Goal: Task Accomplishment & Management: Manage account settings

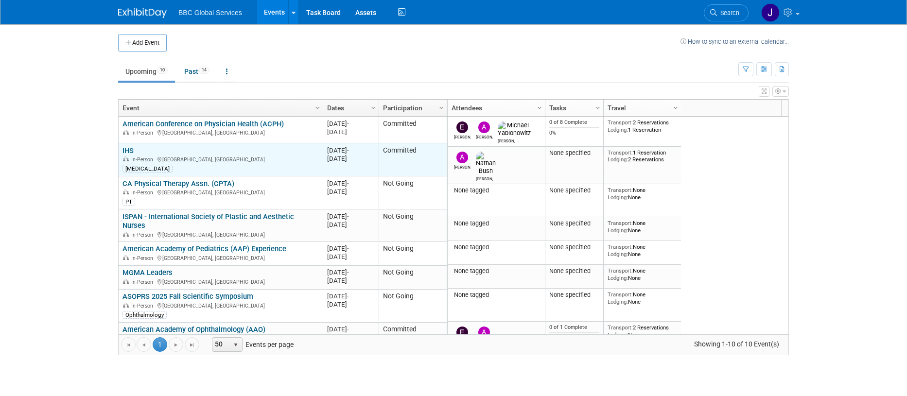
click at [134, 151] on link "IHS" at bounding box center [127, 150] width 11 height 9
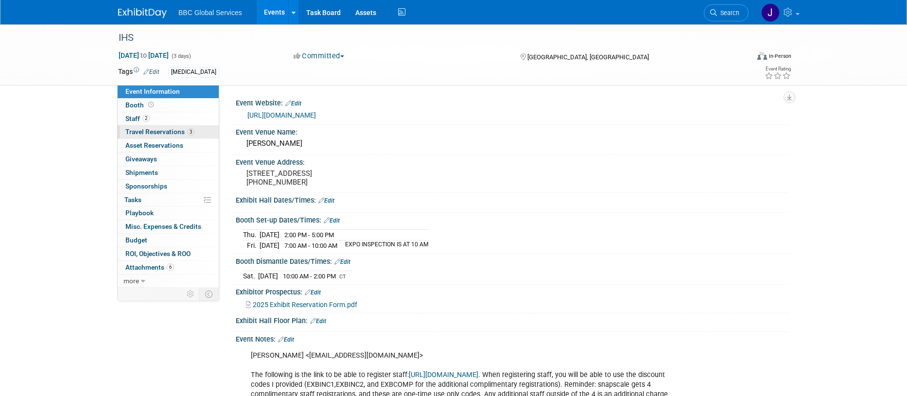
click at [150, 135] on span "Travel Reservations 3" at bounding box center [159, 132] width 69 height 8
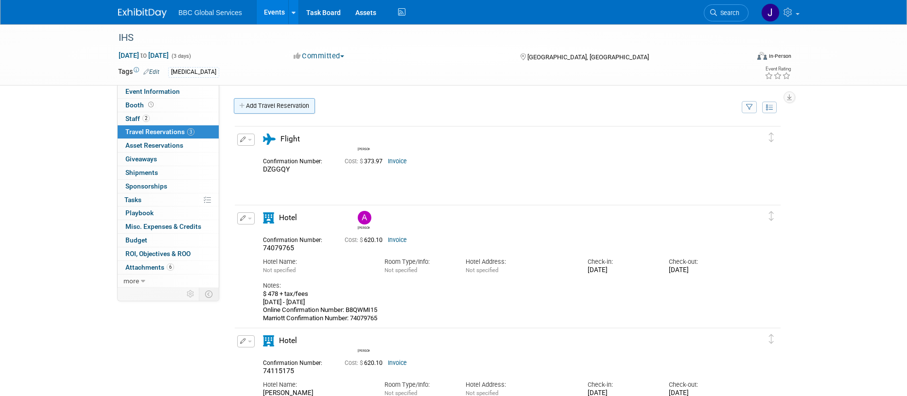
click at [286, 107] on link "Add Travel Reservation" at bounding box center [274, 106] width 81 height 16
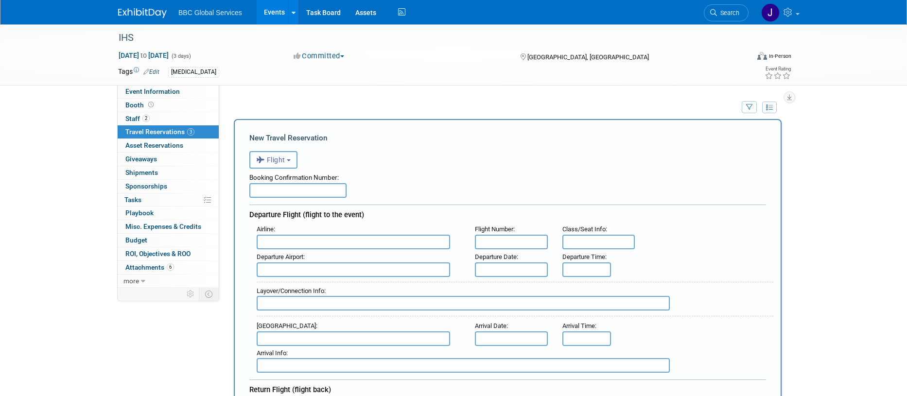
click at [291, 160] on b "button" at bounding box center [289, 160] width 4 height 2
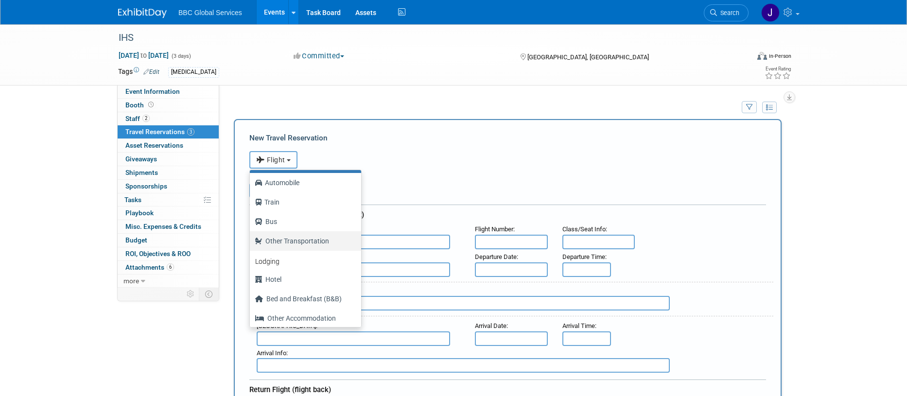
scroll to position [41, 0]
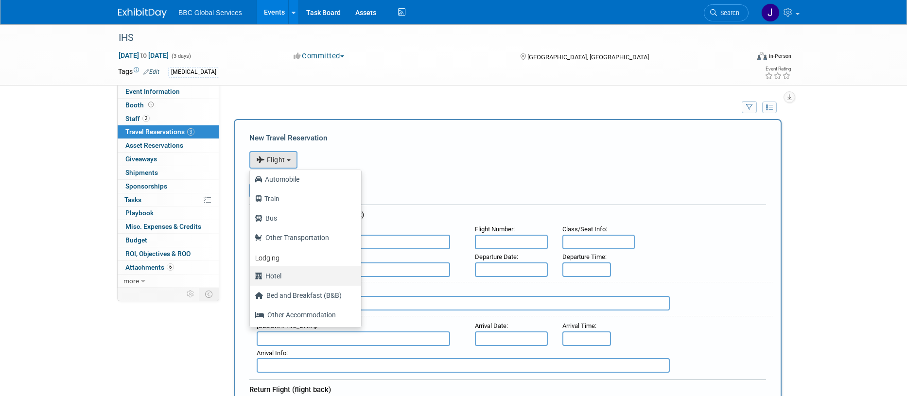
click at [282, 273] on label "Hotel" at bounding box center [303, 276] width 97 height 16
click at [251, 273] on input "Hotel" at bounding box center [248, 275] width 6 height 6
select select "6"
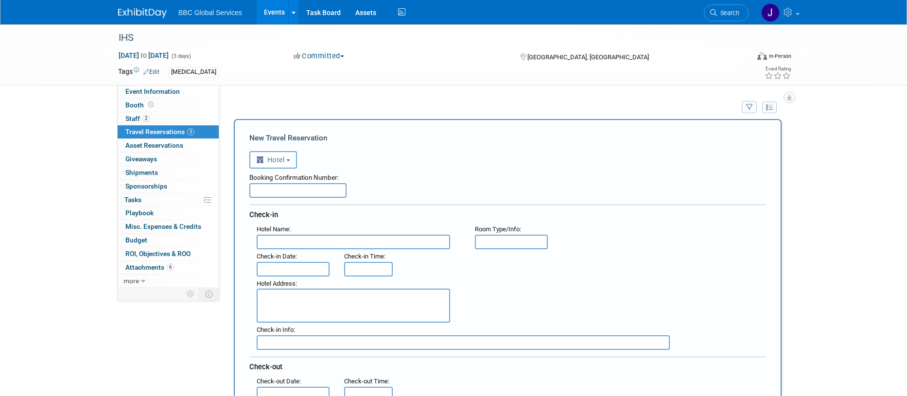
click at [270, 192] on input "text" at bounding box center [297, 190] width 97 height 15
type input "83310289"
click at [325, 244] on input "text" at bounding box center [353, 242] width 193 height 15
type input "JW MArriott"
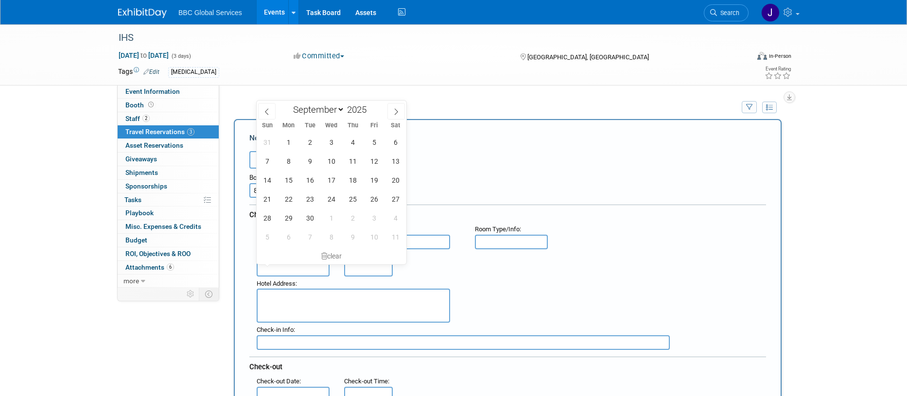
click at [304, 273] on input "text" at bounding box center [293, 269] width 73 height 15
click at [349, 183] on span "18" at bounding box center [352, 180] width 19 height 19
type input "[DATE]"
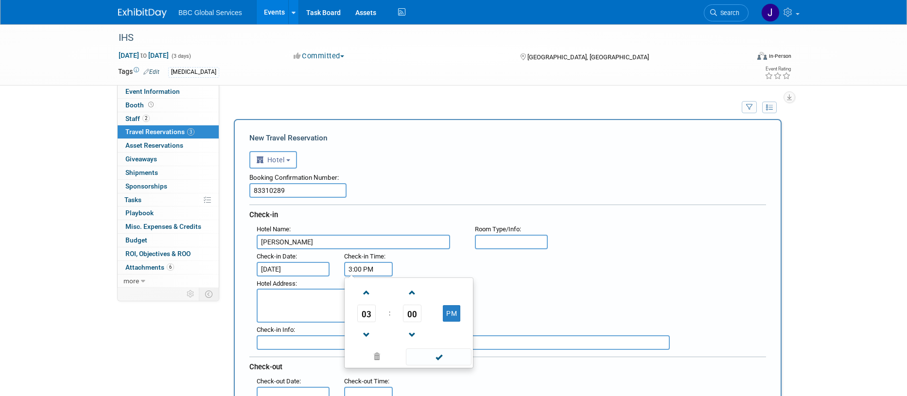
click at [375, 272] on input "3:00 PM" at bounding box center [368, 269] width 49 height 15
click at [368, 296] on span at bounding box center [366, 292] width 17 height 17
click at [450, 311] on button "PM" at bounding box center [451, 313] width 17 height 17
click at [448, 313] on button "AM" at bounding box center [451, 313] width 17 height 17
type input "4:00 PM"
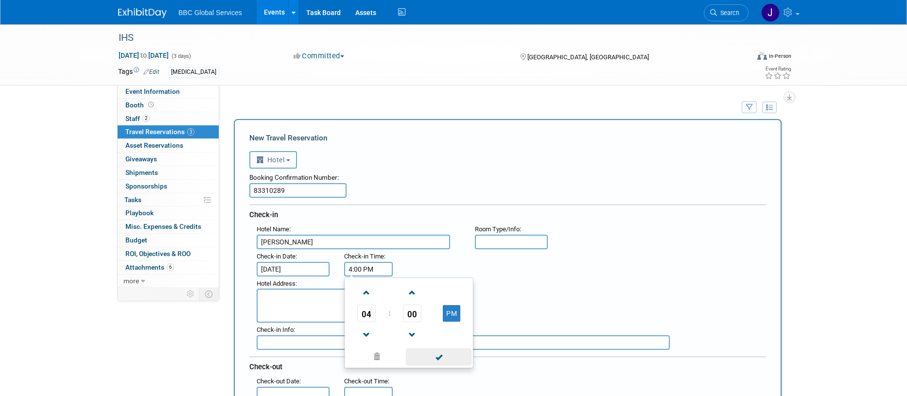
click at [442, 358] on span at bounding box center [439, 356] width 66 height 17
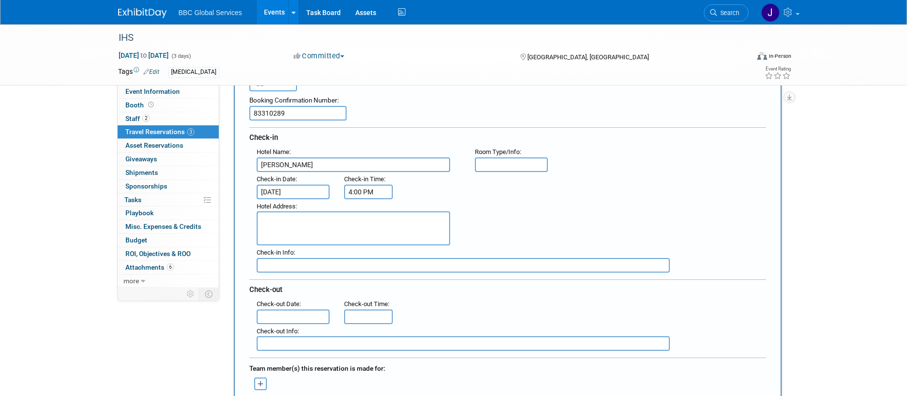
scroll to position [78, 0]
click at [274, 314] on input "text" at bounding box center [293, 316] width 73 height 15
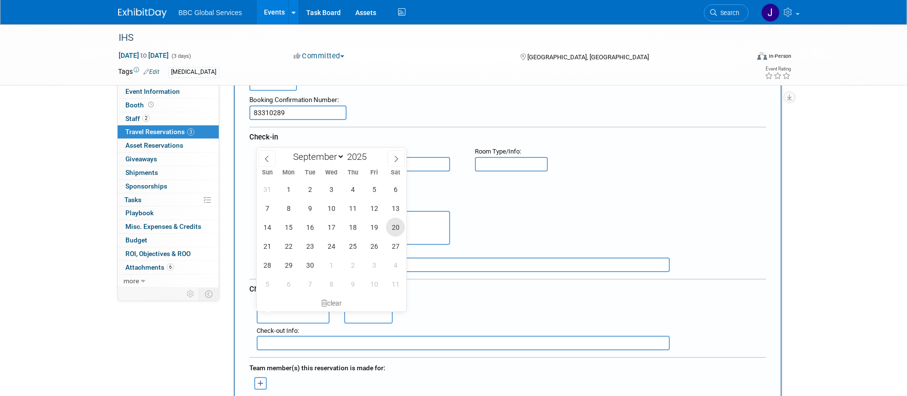
drag, startPoint x: 393, startPoint y: 223, endPoint x: 381, endPoint y: 225, distance: 11.8
click at [393, 223] on span "20" at bounding box center [395, 227] width 19 height 19
type input "[DATE]"
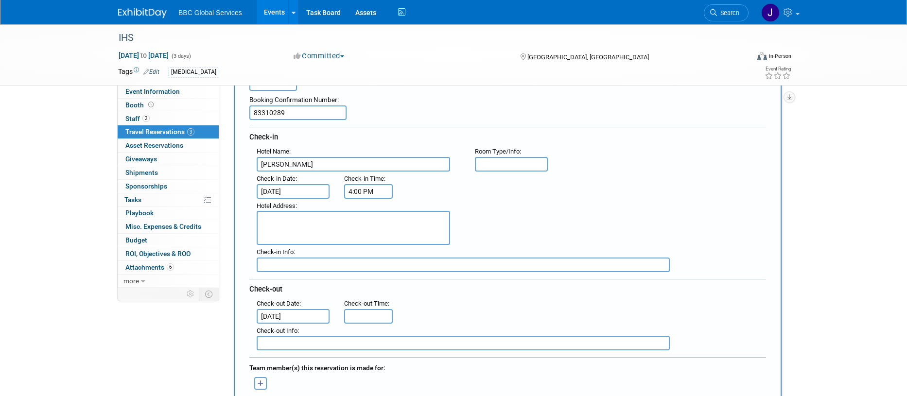
scroll to position [83, 0]
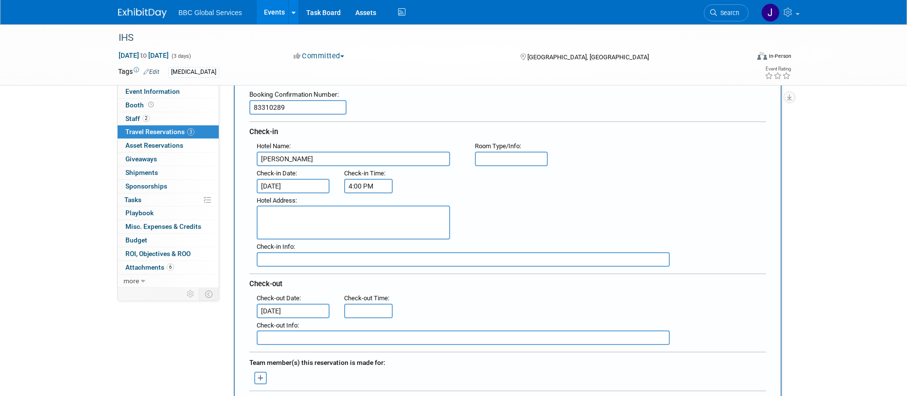
type input "11:00 AM"
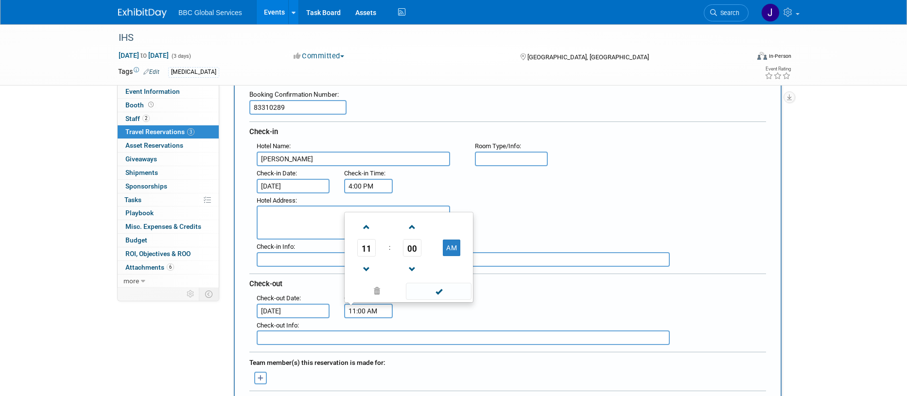
click at [354, 309] on input "11:00 AM" at bounding box center [368, 311] width 49 height 15
click at [426, 292] on span at bounding box center [439, 291] width 66 height 17
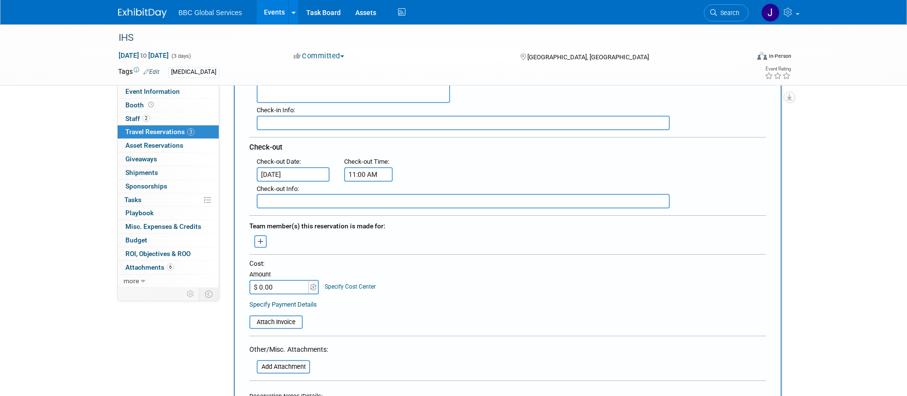
scroll to position [233, 0]
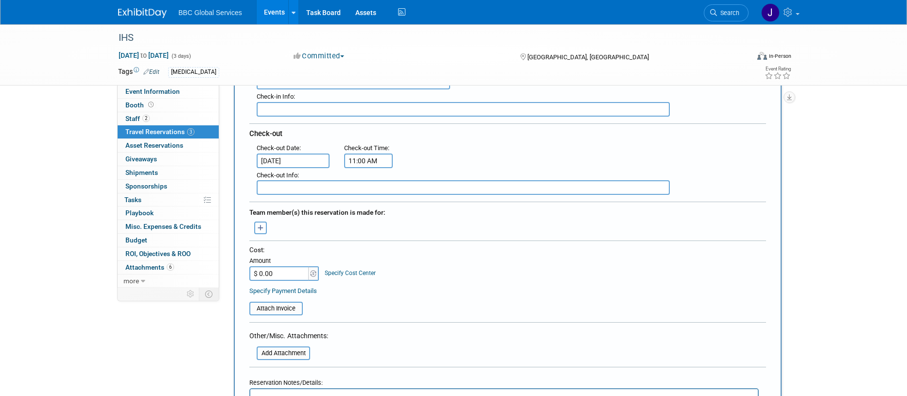
click at [264, 229] on button "button" at bounding box center [260, 228] width 13 height 13
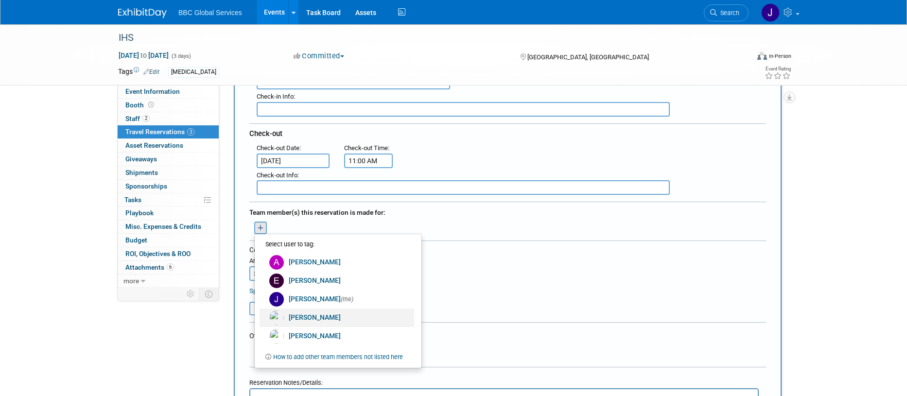
click at [311, 318] on link "Michael Yablonowitz" at bounding box center [337, 318] width 155 height 18
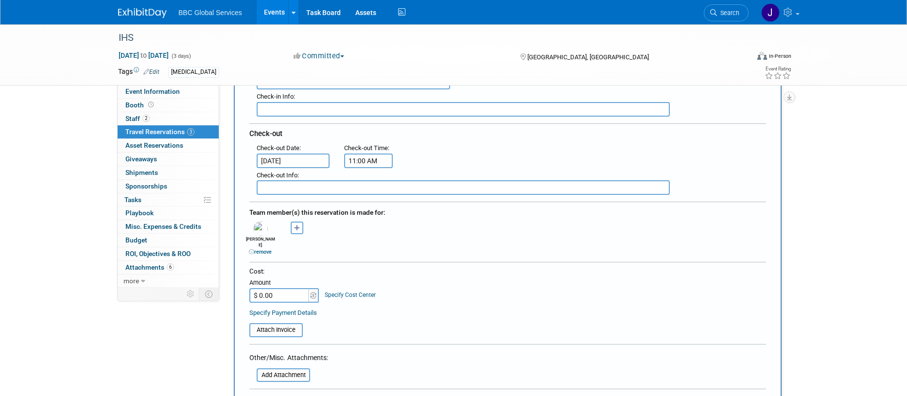
click at [275, 290] on input "$ 0.00" at bounding box center [279, 295] width 61 height 15
type input "$ 478.00"
click at [274, 324] on input "file" at bounding box center [244, 330] width 116 height 12
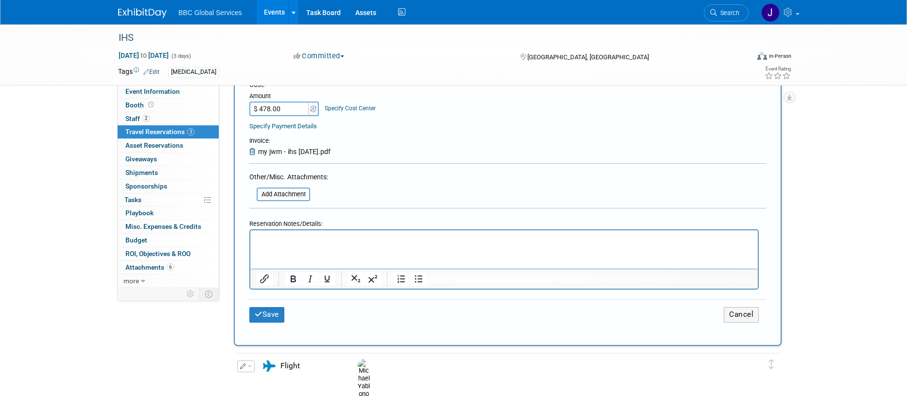
scroll to position [454, 0]
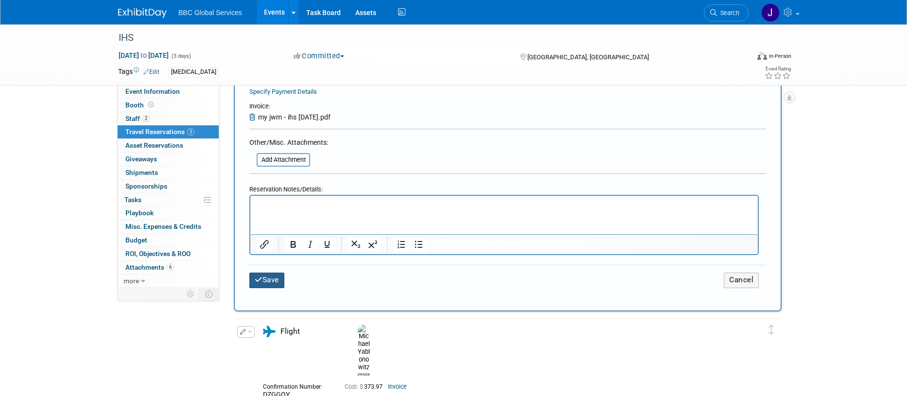
click at [268, 275] on button "Save" at bounding box center [266, 280] width 35 height 15
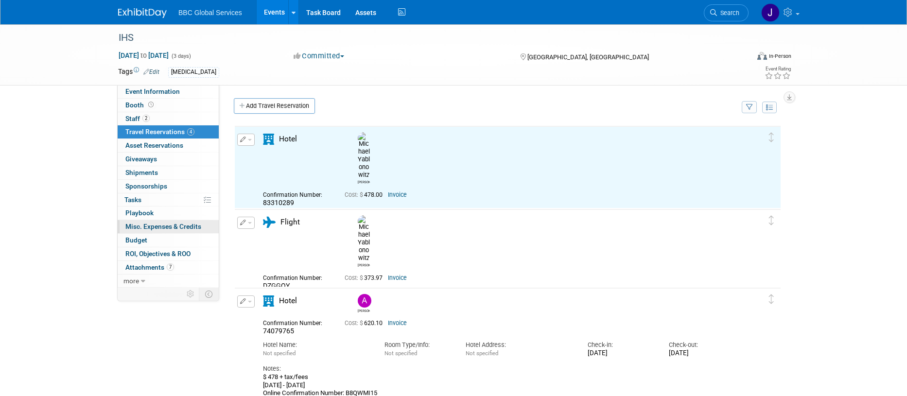
scroll to position [0, 0]
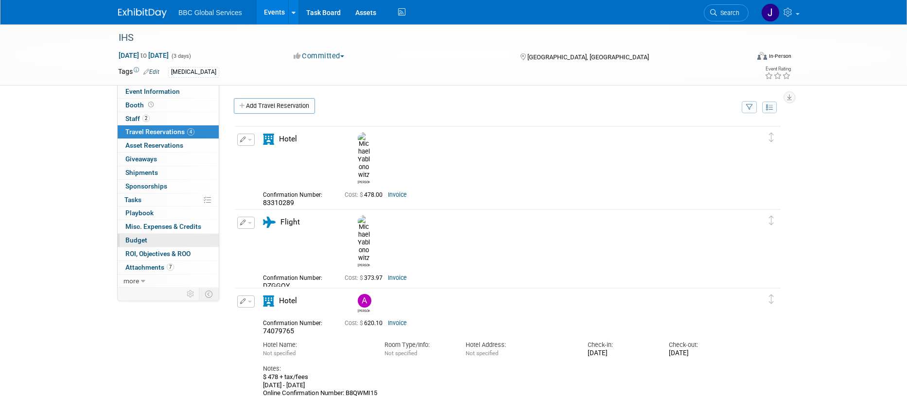
click at [140, 239] on span "Budget" at bounding box center [136, 240] width 22 height 8
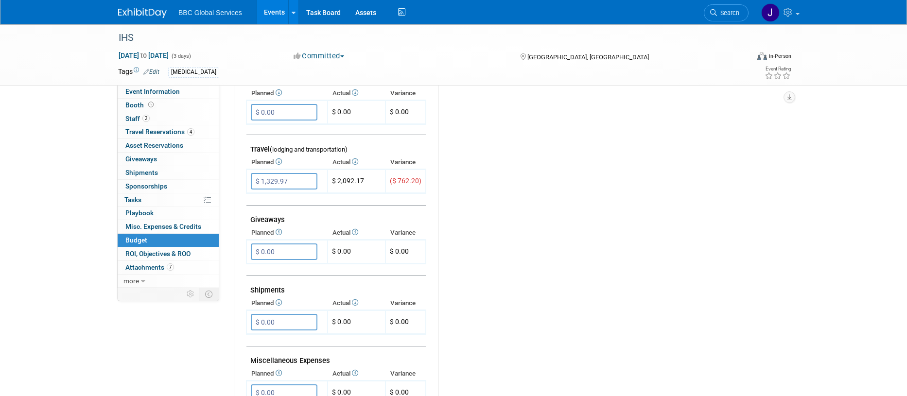
scroll to position [348, 0]
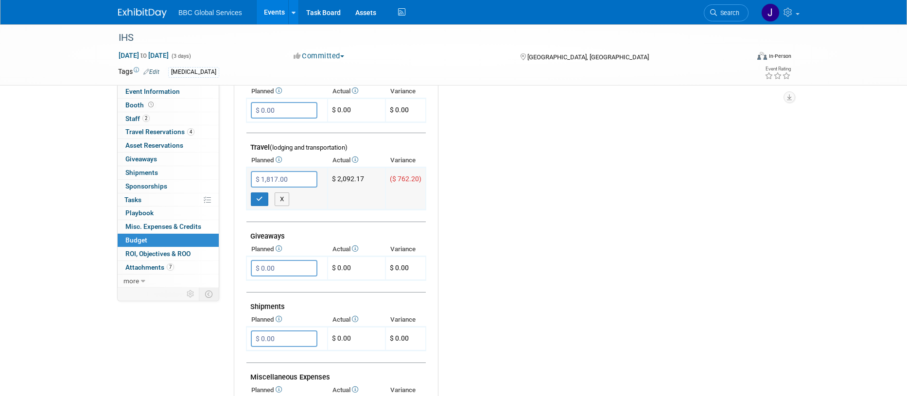
click at [294, 177] on input "$ 1,817.00" at bounding box center [284, 179] width 67 height 17
type input "$ 1,817.97"
click at [262, 199] on icon "button" at bounding box center [259, 199] width 7 height 6
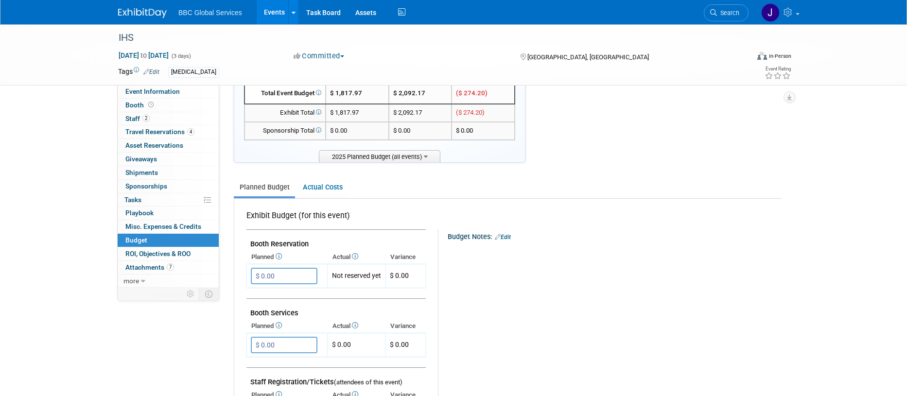
scroll to position [0, 0]
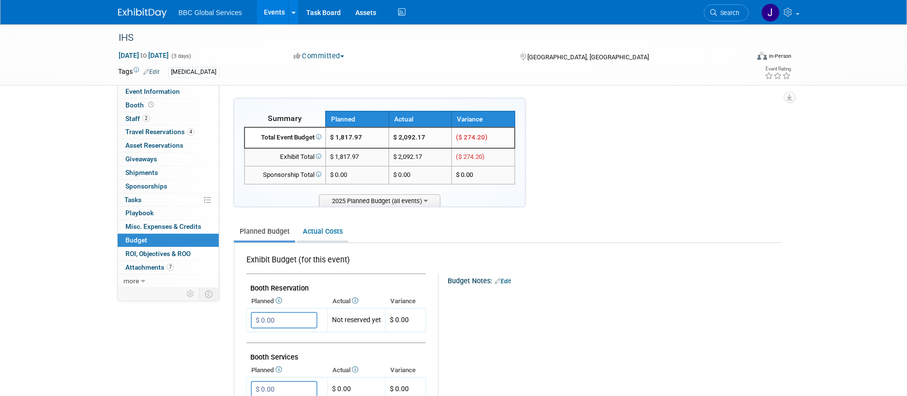
click at [311, 232] on link "Actual Costs" at bounding box center [322, 232] width 51 height 18
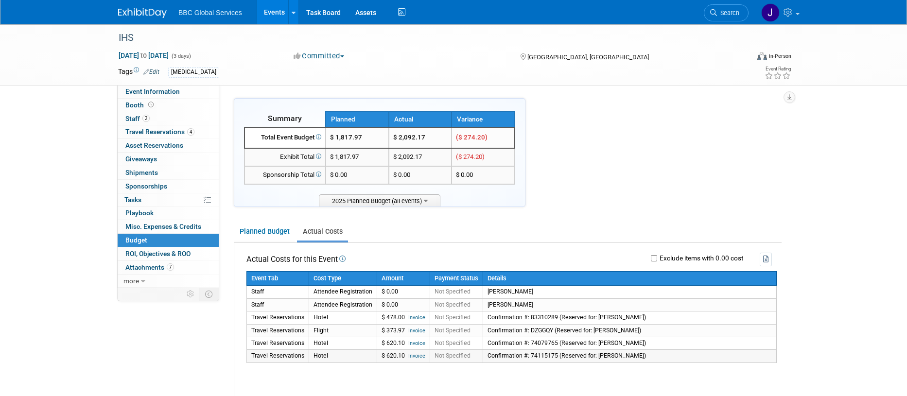
click at [413, 358] on link "Invoice" at bounding box center [416, 356] width 17 height 6
click at [144, 135] on span "Travel Reservations 4" at bounding box center [159, 132] width 69 height 8
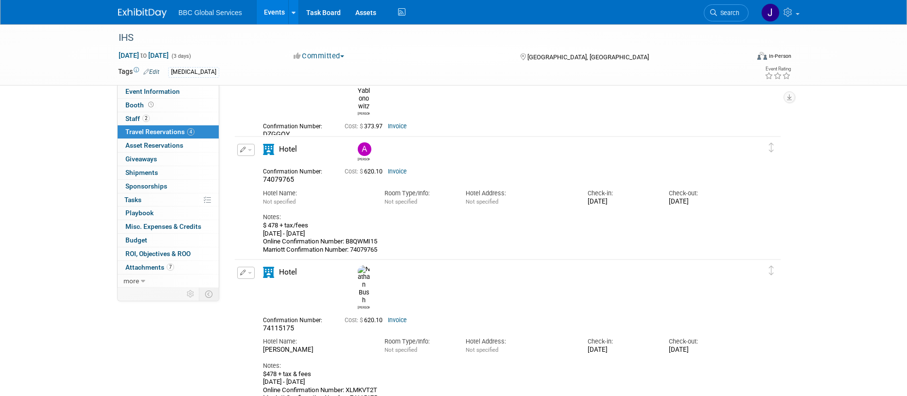
scroll to position [157, 0]
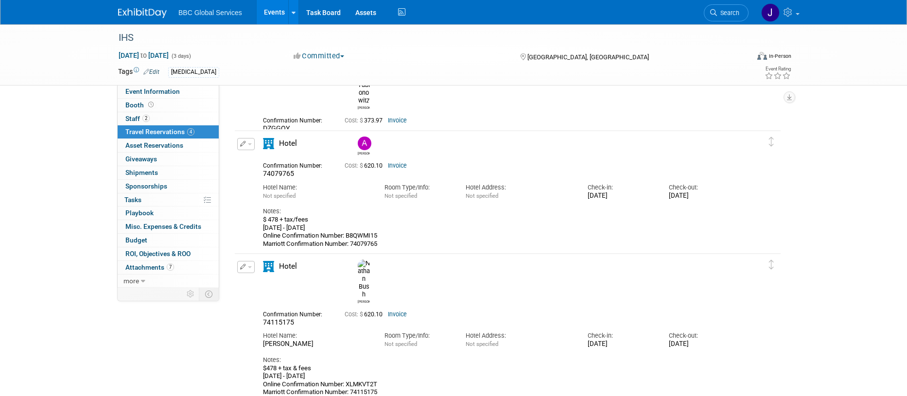
drag, startPoint x: 246, startPoint y: 142, endPoint x: 249, endPoint y: 148, distance: 6.1
click at [246, 142] on button "button" at bounding box center [245, 144] width 17 height 12
click at [301, 219] on div "$ 478 + tax/fees Sep 18, 2025 - Sep 20, 2025 Online Confirmation Number: B8QWMI…" at bounding box center [499, 232] width 472 height 32
click at [248, 143] on span "button" at bounding box center [250, 144] width 4 height 2
click at [259, 156] on button "Edit Reservation" at bounding box center [279, 161] width 82 height 14
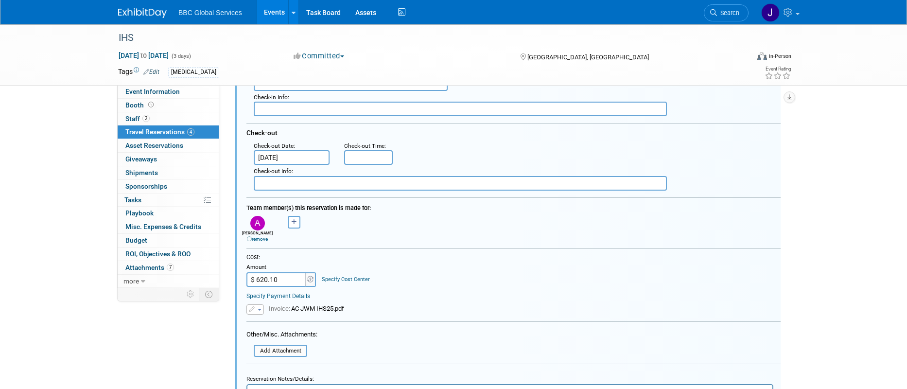
scroll to position [385, 0]
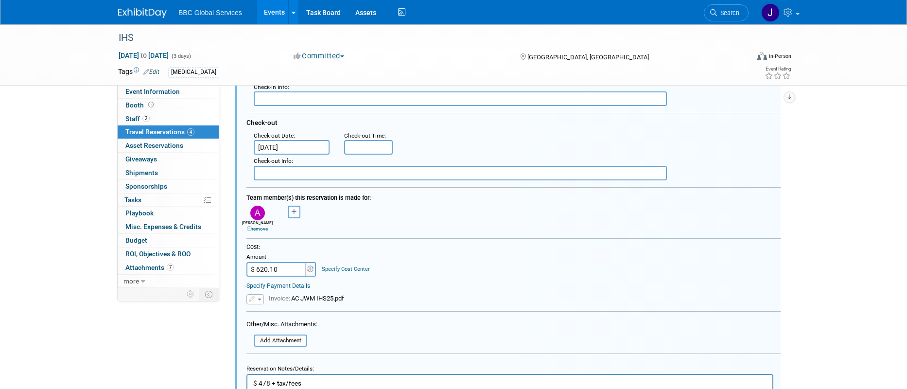
drag, startPoint x: 287, startPoint y: 265, endPoint x: 289, endPoint y: 270, distance: 5.1
click at [288, 271] on input "$ 620.10" at bounding box center [276, 269] width 61 height 15
type input "$ 478.00"
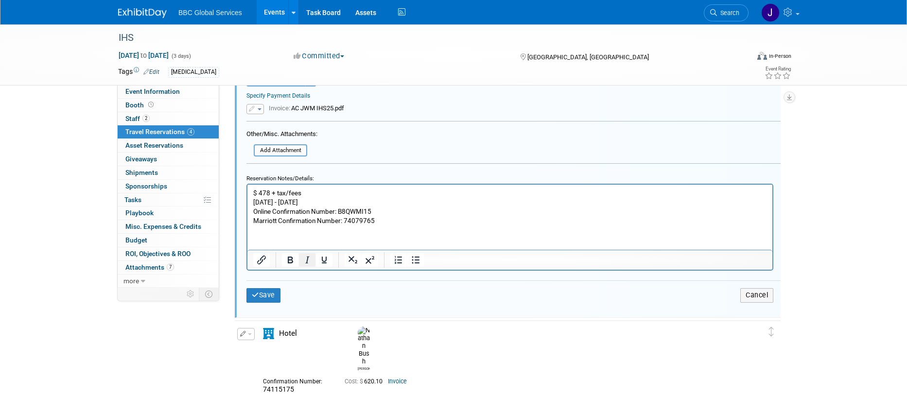
scroll to position [581, 0]
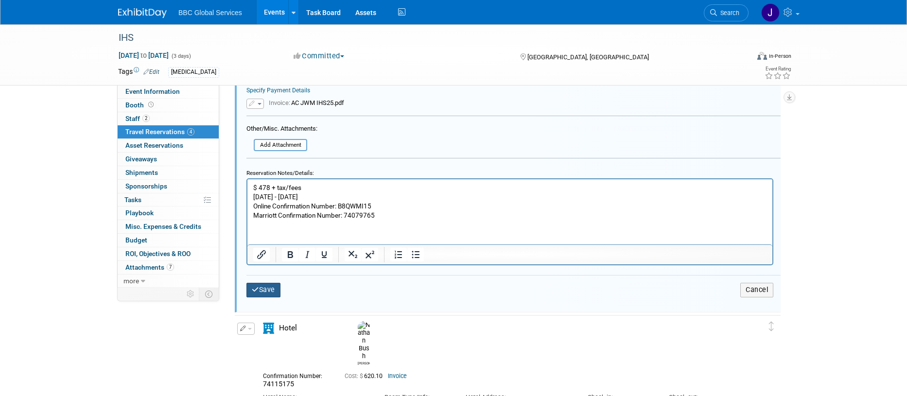
click at [261, 295] on button "Save" at bounding box center [263, 290] width 34 height 14
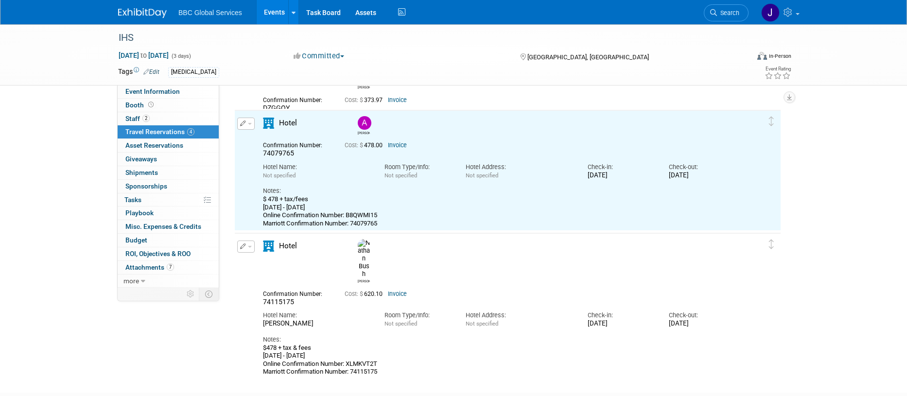
scroll to position [0, 0]
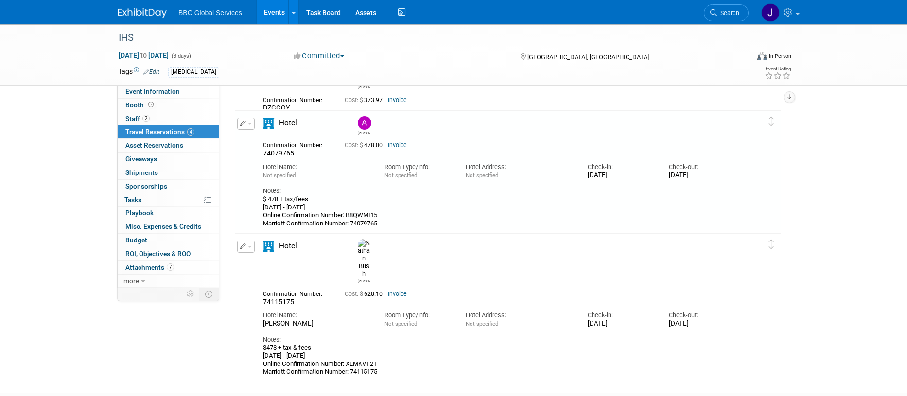
click at [242, 246] on icon "button" at bounding box center [243, 247] width 6 height 6
click at [270, 258] on button "Edit Reservation" at bounding box center [279, 264] width 82 height 14
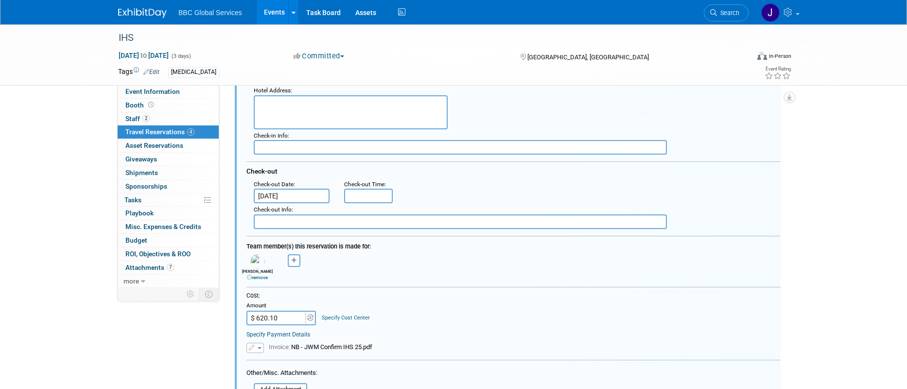
scroll to position [465, 0]
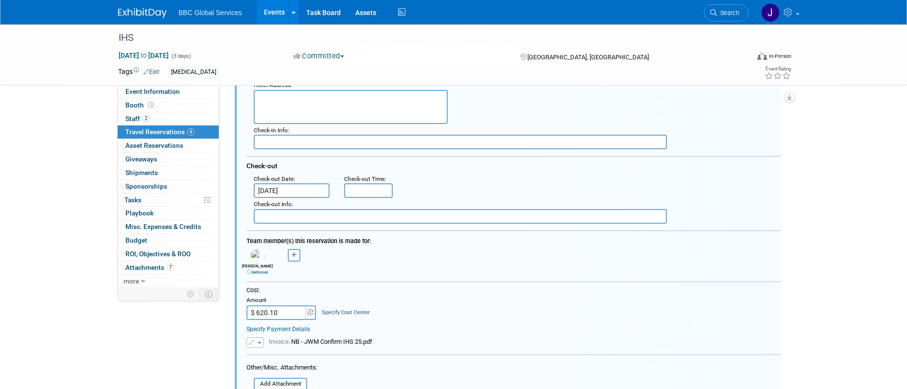
click at [288, 314] on input "$ 620.10" at bounding box center [276, 312] width 61 height 15
type input "$ 478.00"
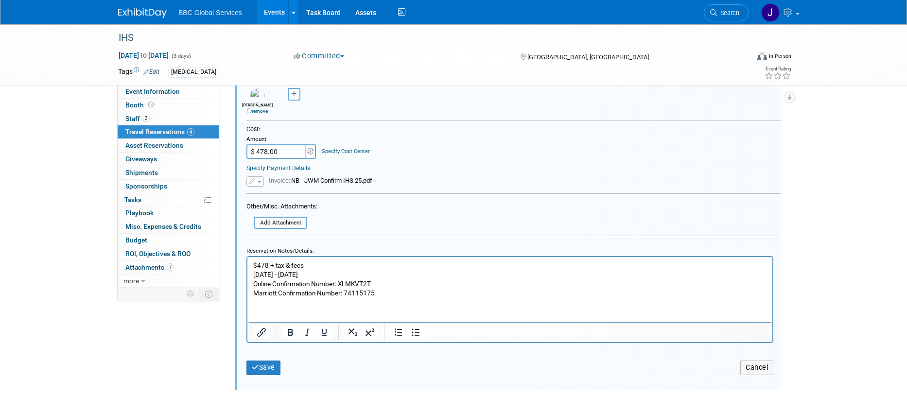
scroll to position [629, 0]
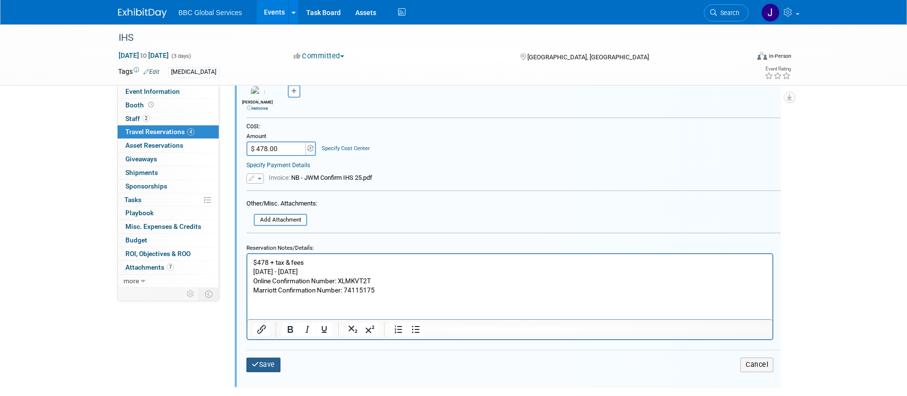
click at [265, 361] on button "Save" at bounding box center [263, 365] width 34 height 14
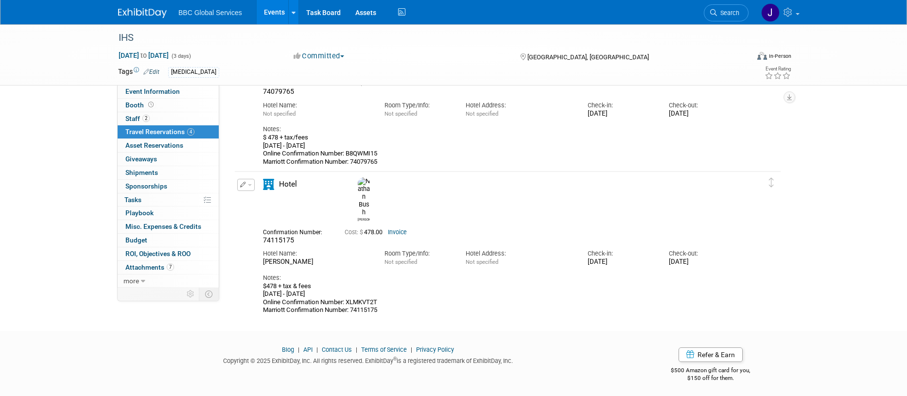
scroll to position [243, 0]
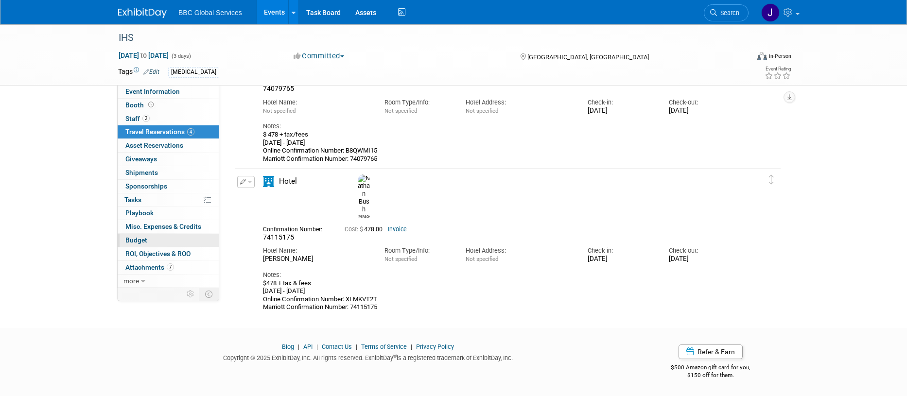
click at [140, 242] on span "Budget" at bounding box center [136, 240] width 22 height 8
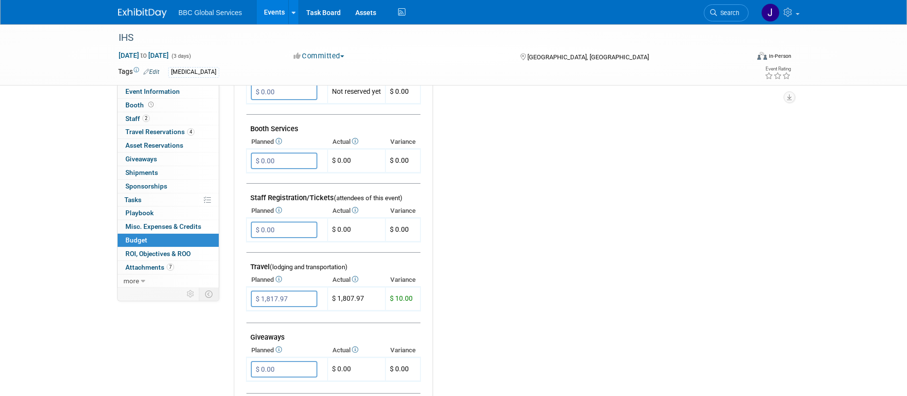
scroll to position [229, 0]
click at [274, 300] on input "$ 1,817.97" at bounding box center [284, 298] width 67 height 17
type input "$ 1,807.97"
click at [263, 319] on button "button" at bounding box center [259, 319] width 17 height 14
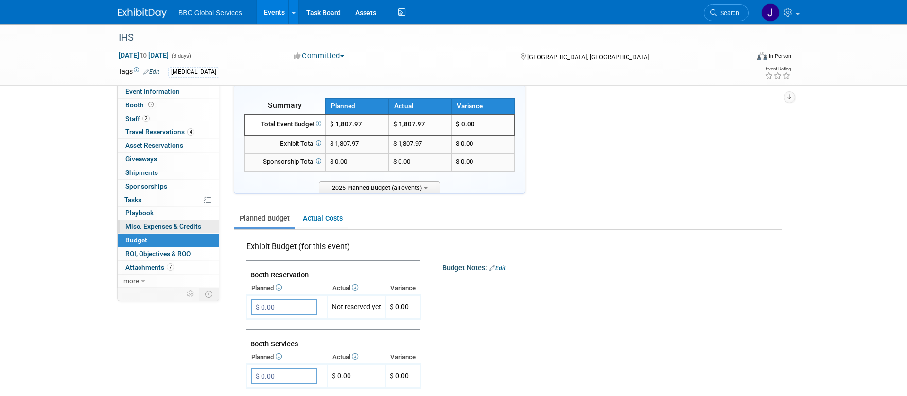
scroll to position [0, 0]
